Goal: Find specific fact: Find contact information

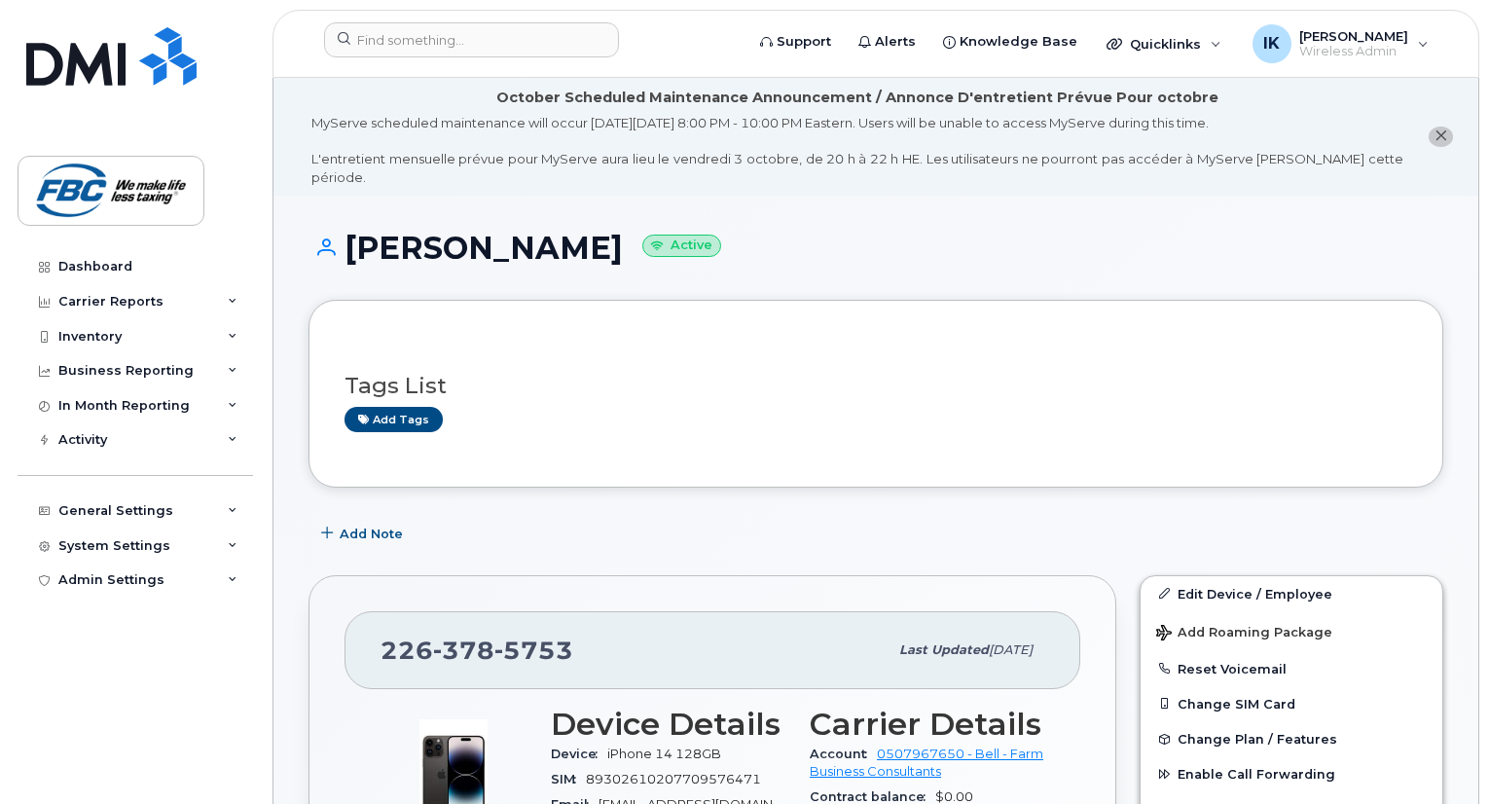
scroll to position [472, 0]
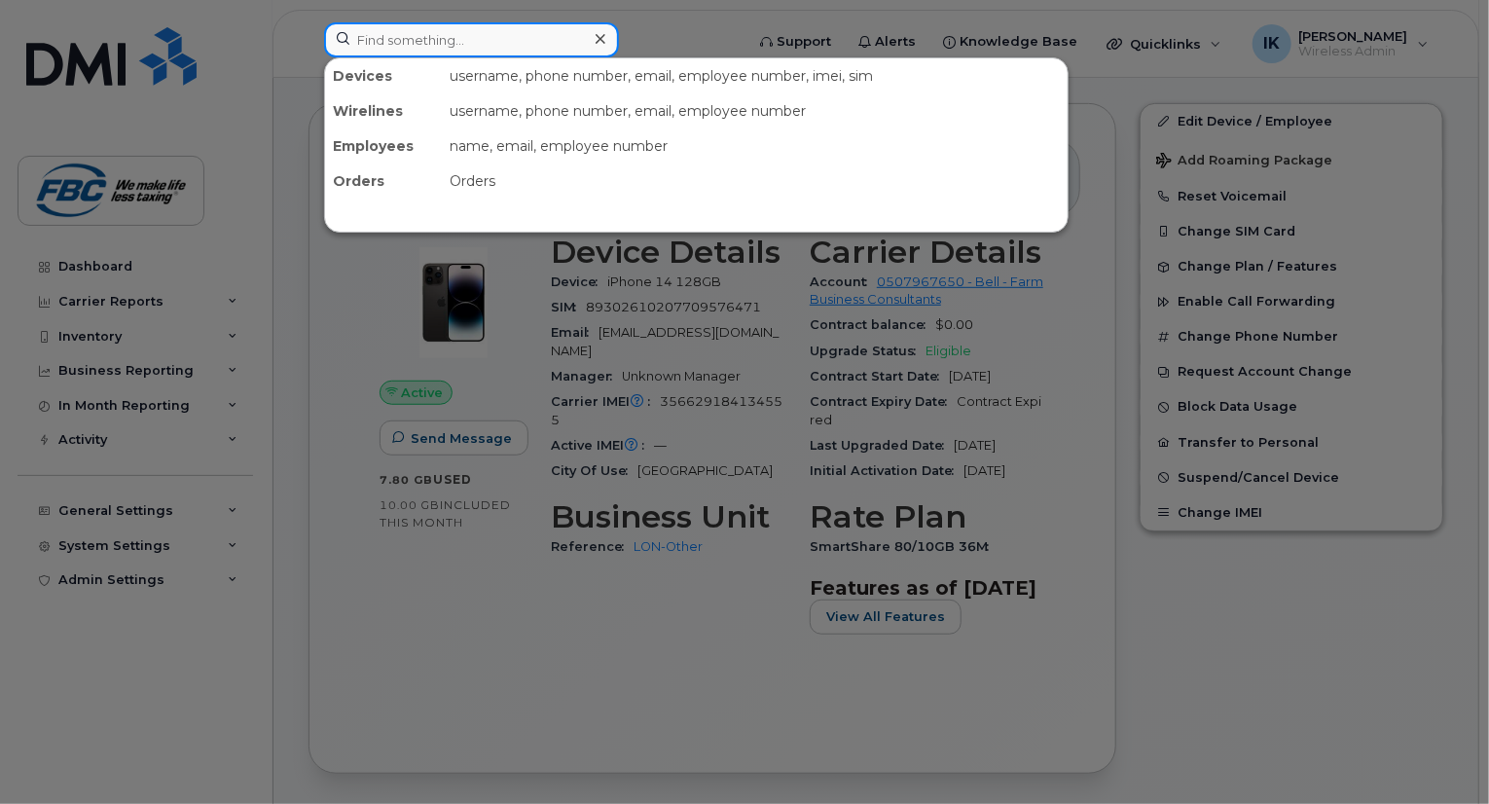
click at [407, 40] on input at bounding box center [471, 39] width 295 height 35
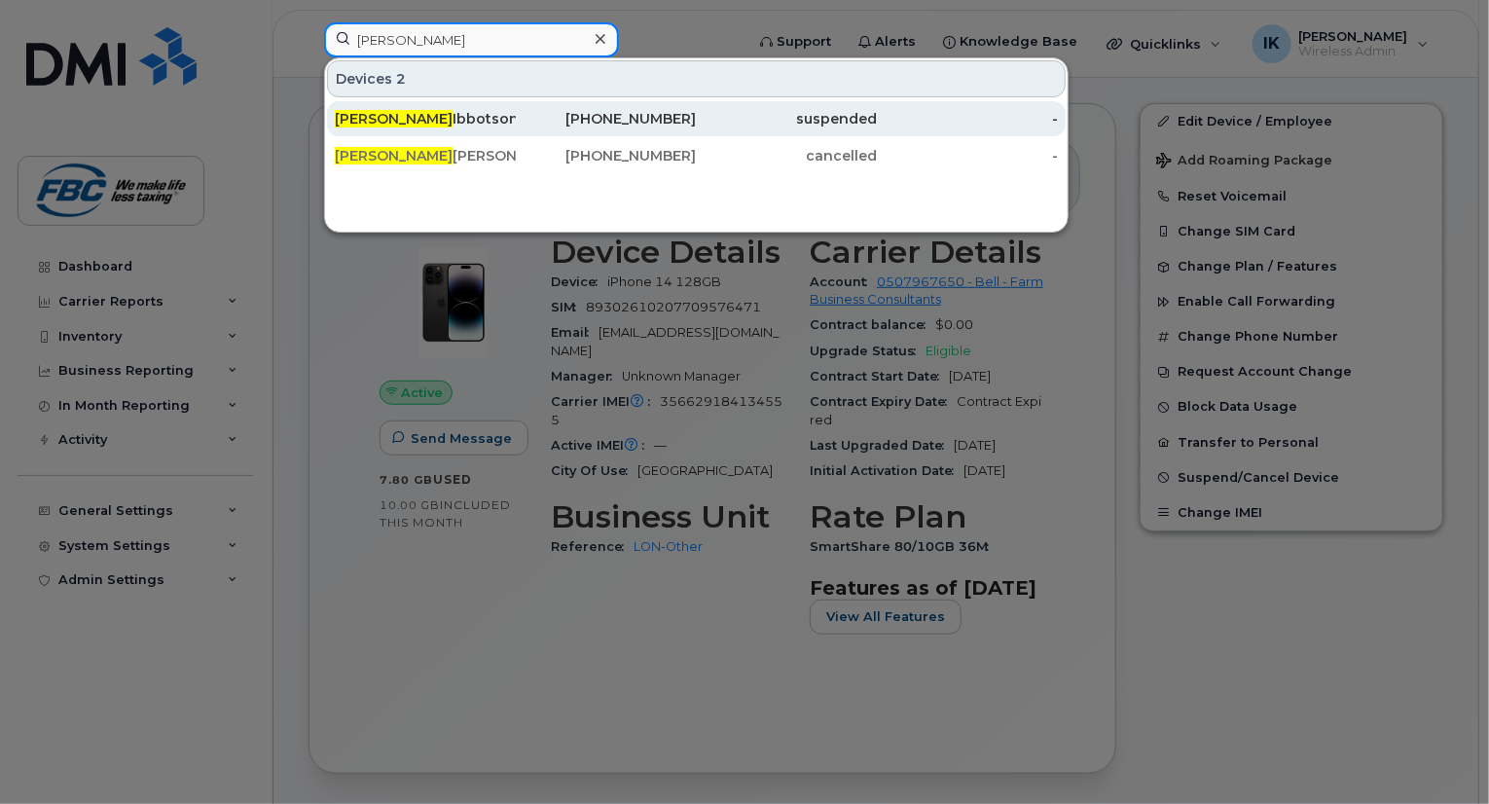
type input "[PERSON_NAME]"
click at [403, 114] on div "[PERSON_NAME]" at bounding box center [425, 118] width 181 height 19
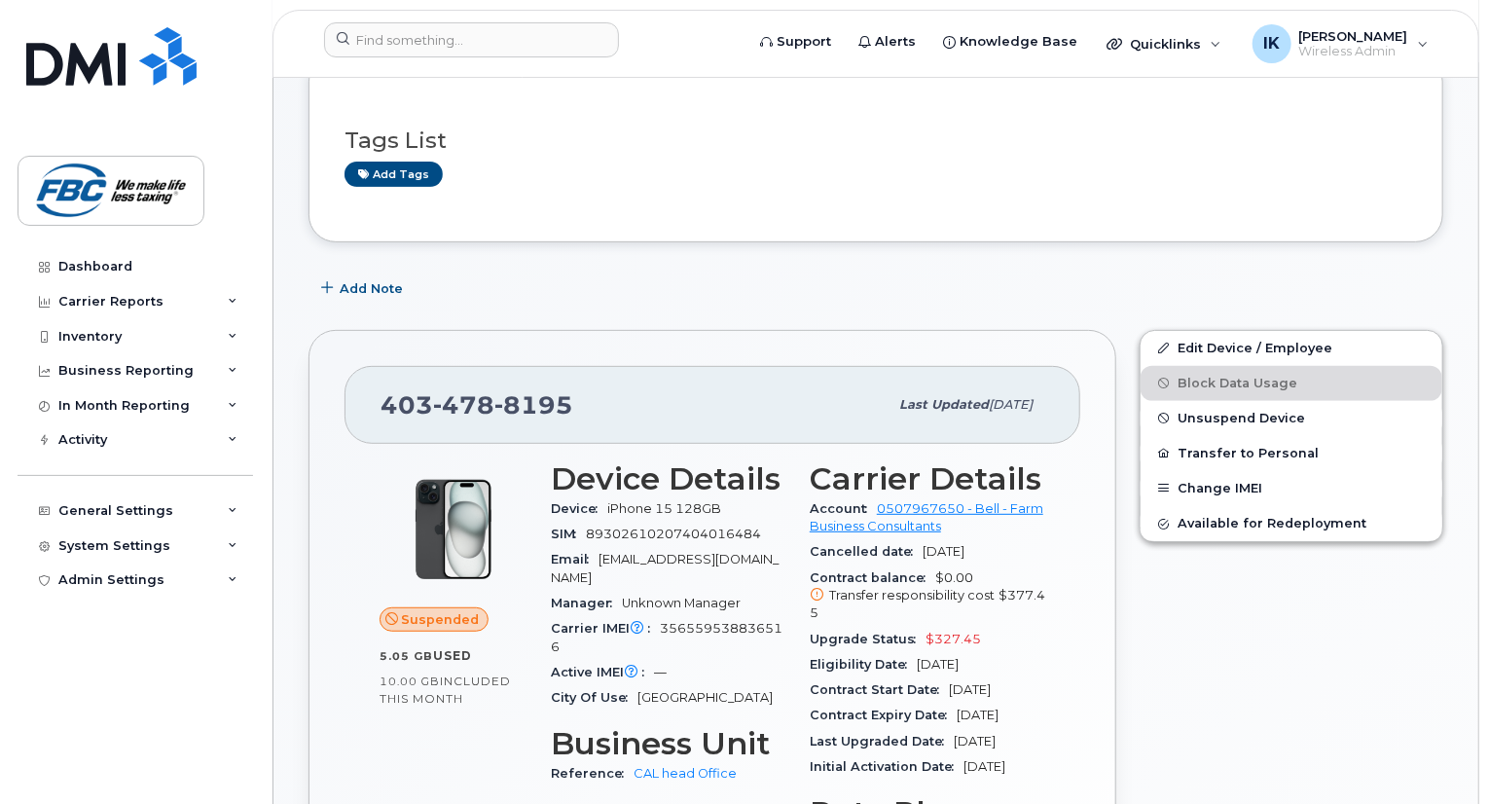
scroll to position [389, 0]
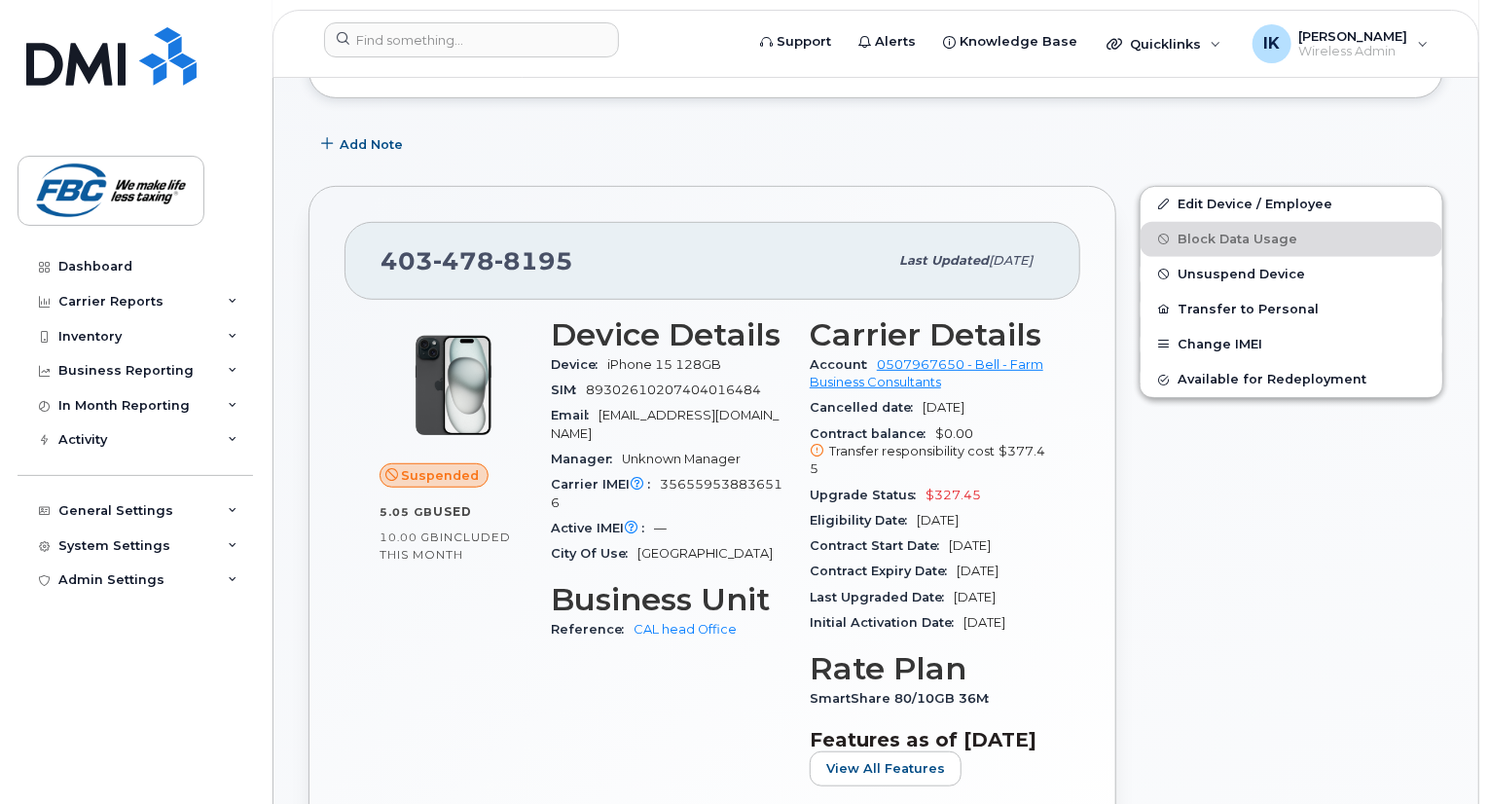
click at [540, 246] on span "8195" at bounding box center [534, 260] width 79 height 29
copy span "[PHONE_NUMBER]"
